Goal: Transaction & Acquisition: Purchase product/service

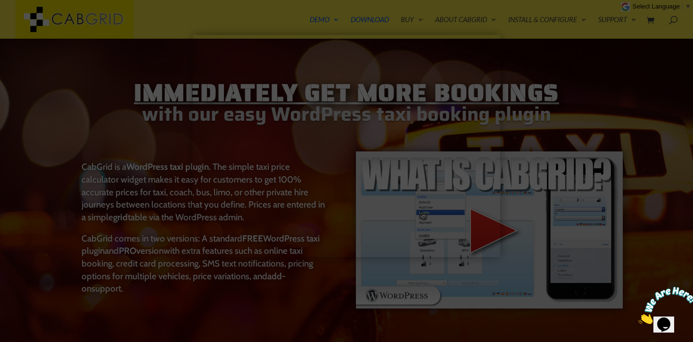
click at [566, 91] on div at bounding box center [346, 171] width 693 height 342
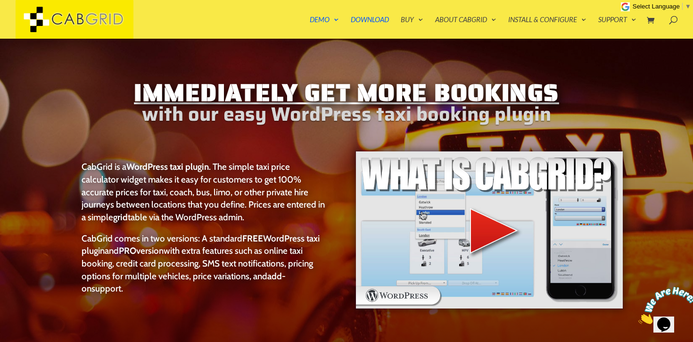
click at [664, 318] on img at bounding box center [668, 305] width 58 height 37
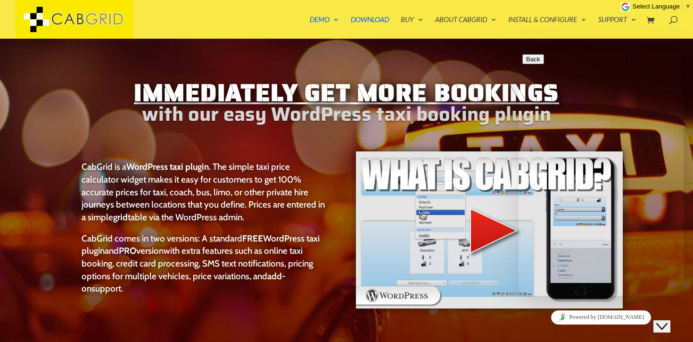
click at [530, 64] on button "Back" at bounding box center [534, 59] width 22 height 10
click at [546, 68] on button "Menu" at bounding box center [534, 69] width 23 height 10
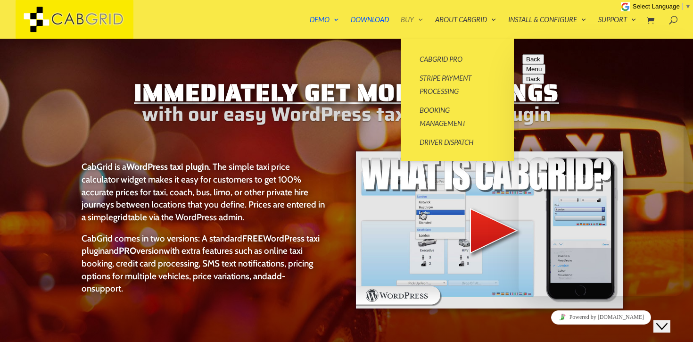
click at [406, 21] on link "Buy" at bounding box center [412, 27] width 23 height 23
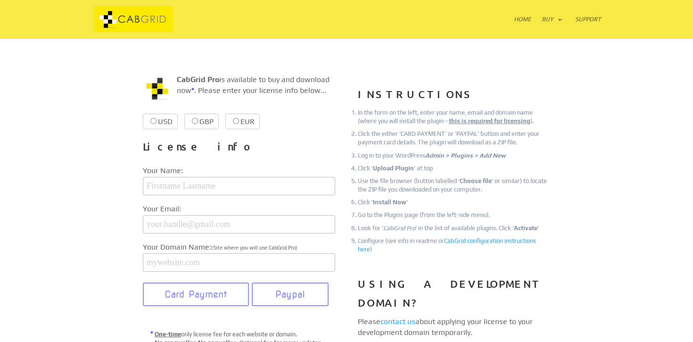
scroll to position [100, 0]
click at [152, 124] on input "USD $39.99 $39.99" at bounding box center [153, 120] width 6 height 6
radio input "true"
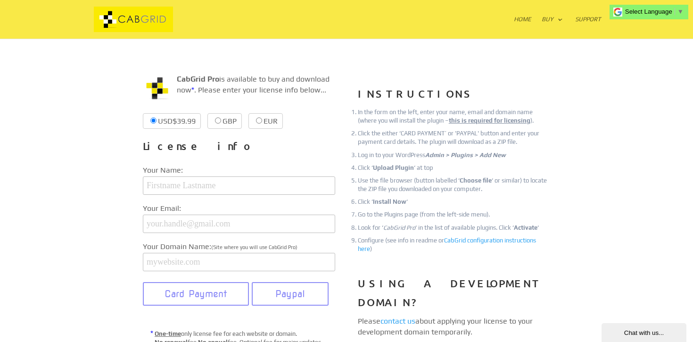
scroll to position [0, 0]
click at [221, 119] on input "GBP £37.99 £37.99" at bounding box center [218, 120] width 6 height 6
radio input "true"
click at [161, 121] on label "USD $39.99 $39.99" at bounding box center [160, 121] width 35 height 16
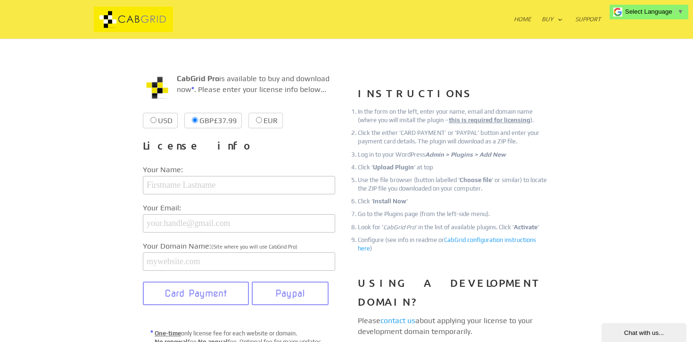
click at [157, 121] on input "USD $39.99 $39.99" at bounding box center [153, 120] width 6 height 6
radio input "true"
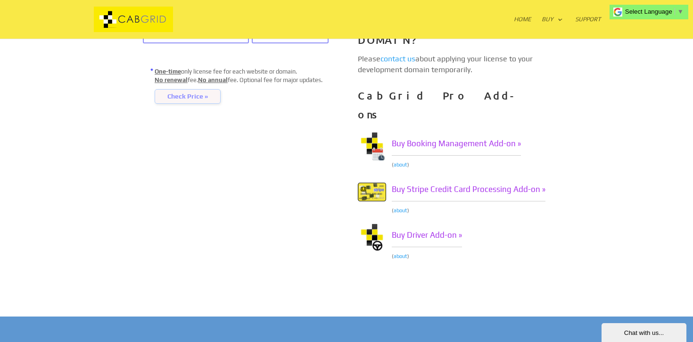
scroll to position [353, 0]
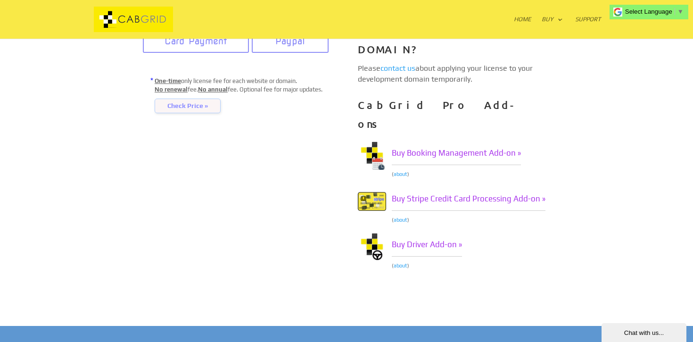
click at [401, 171] on link "about" at bounding box center [401, 174] width 14 height 6
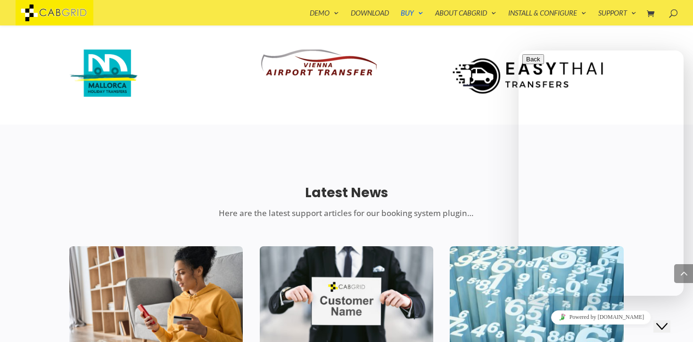
scroll to position [2040, 0]
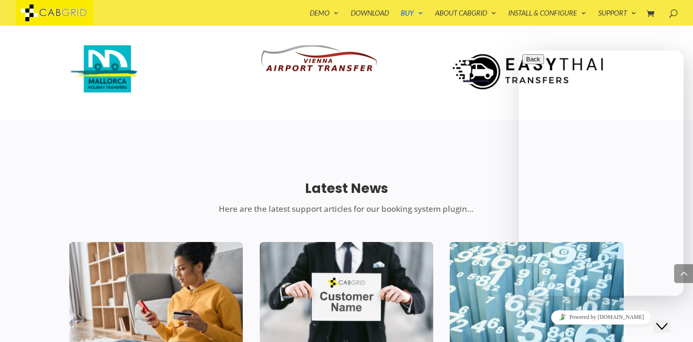
click at [671, 324] on button "Close Chat This icon closes the chat window." at bounding box center [662, 326] width 17 height 12
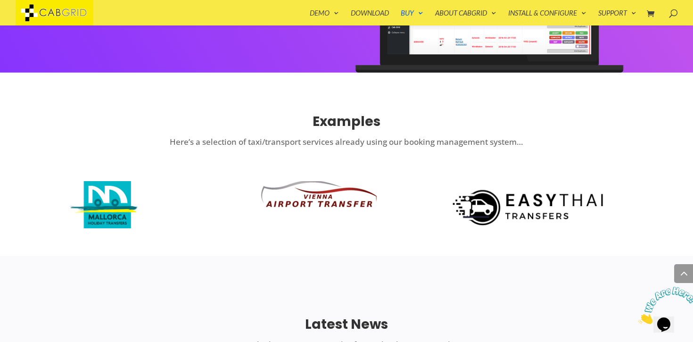
scroll to position [1916, 0]
